Goal: Task Accomplishment & Management: Use online tool/utility

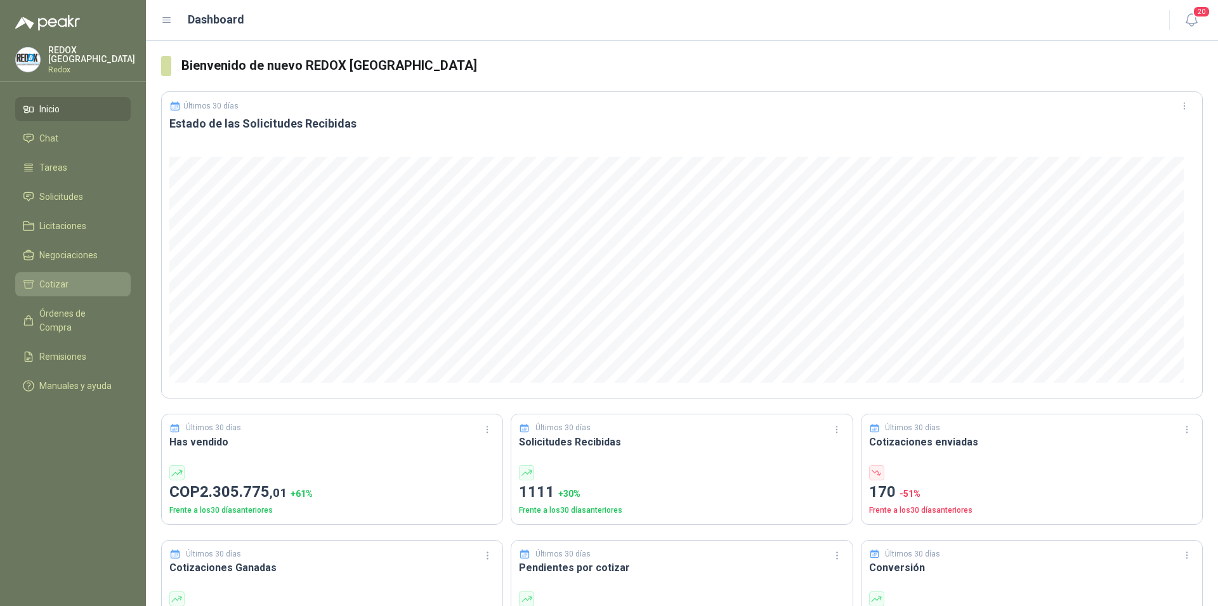
click at [64, 278] on span "Cotizar" at bounding box center [53, 284] width 29 height 14
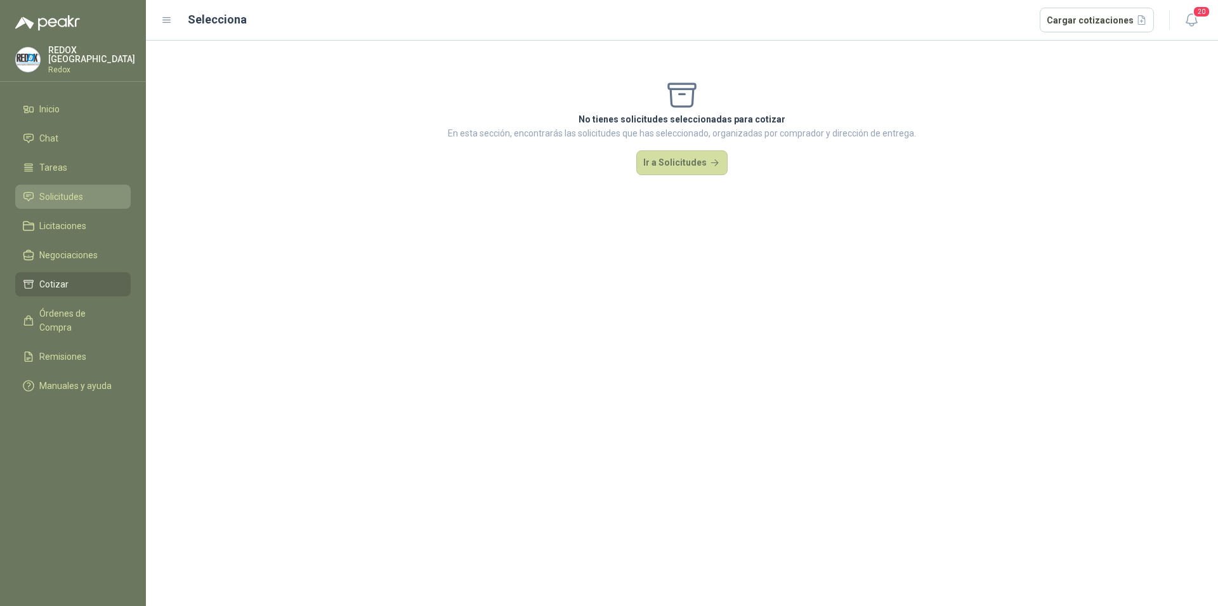
click at [69, 190] on span "Solicitudes" at bounding box center [61, 197] width 44 height 14
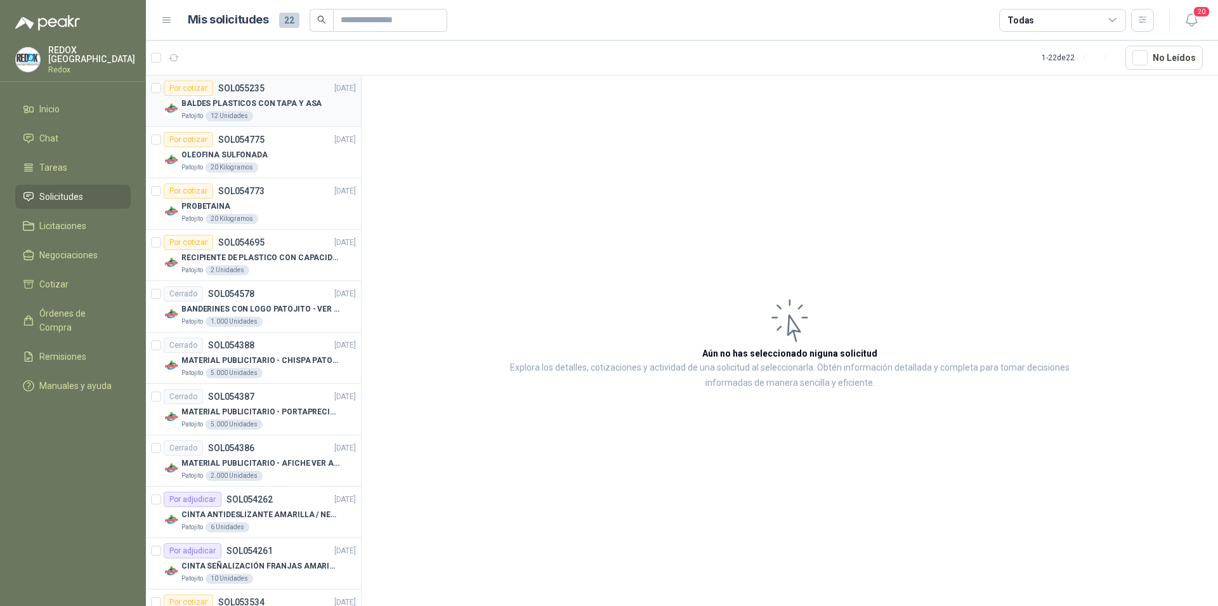
click at [265, 93] on div "Por cotizar SOL055235 [DATE]" at bounding box center [260, 88] width 192 height 15
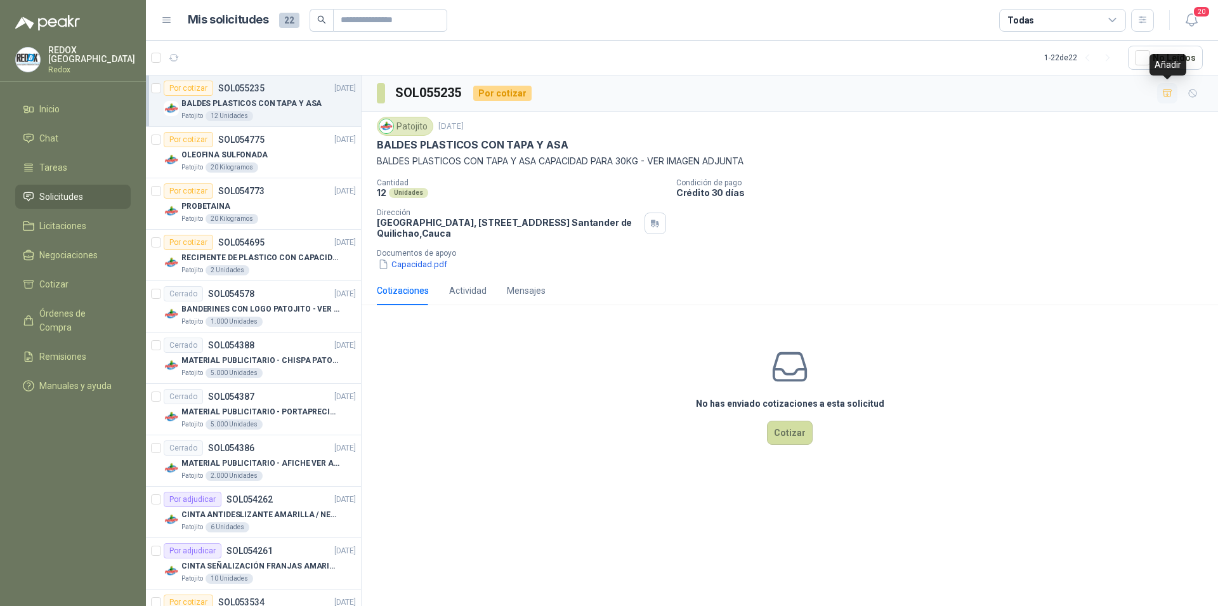
click at [1171, 95] on icon "button" at bounding box center [1167, 92] width 9 height 7
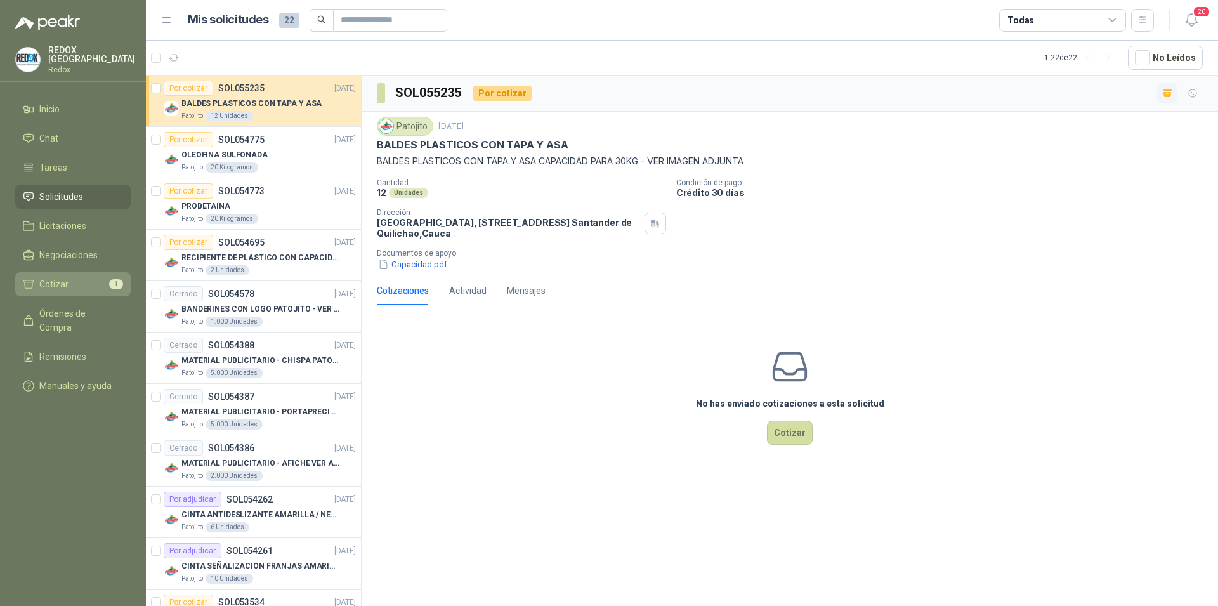
click at [69, 284] on li "Cotizar 1" at bounding box center [73, 284] width 100 height 14
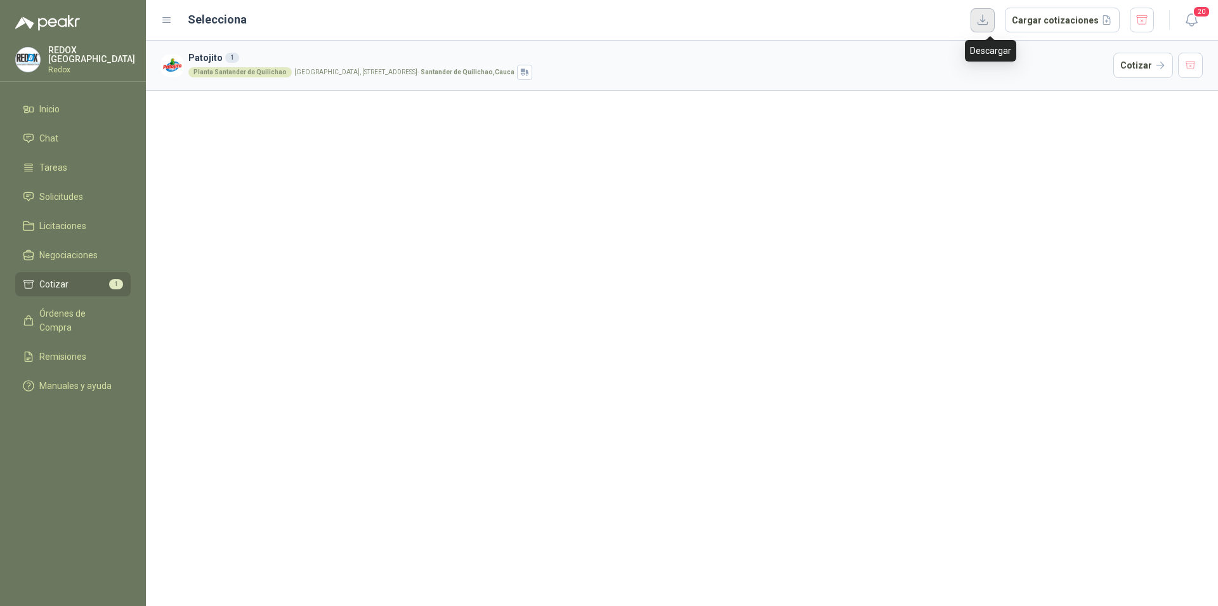
click at [986, 19] on button "button" at bounding box center [983, 20] width 24 height 24
click at [1056, 22] on button "Cargar cotizaciones" at bounding box center [1062, 20] width 115 height 25
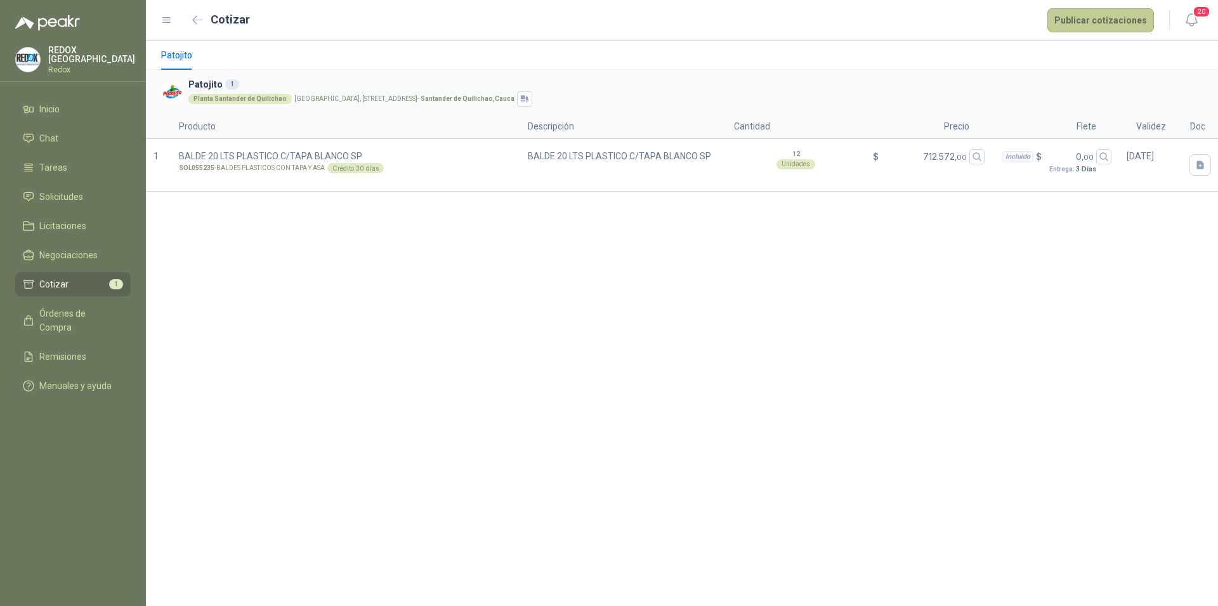
click at [1098, 25] on button "Publicar cotizaciones" at bounding box center [1101, 20] width 107 height 24
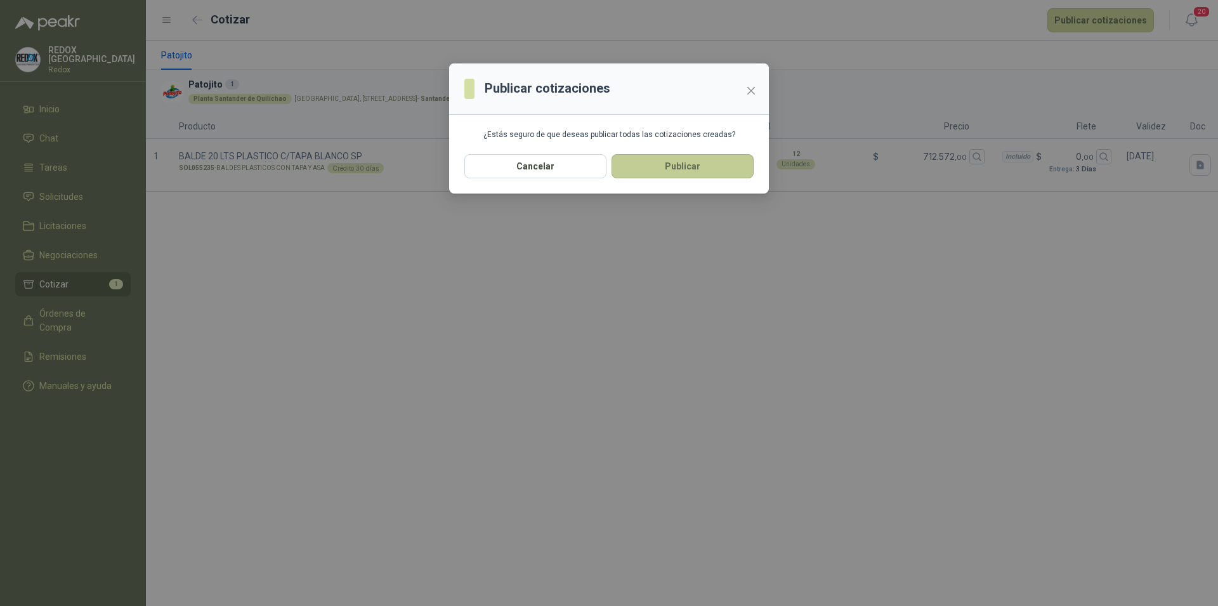
click at [717, 161] on button "Publicar" at bounding box center [683, 166] width 142 height 24
